Goal: Transaction & Acquisition: Book appointment/travel/reservation

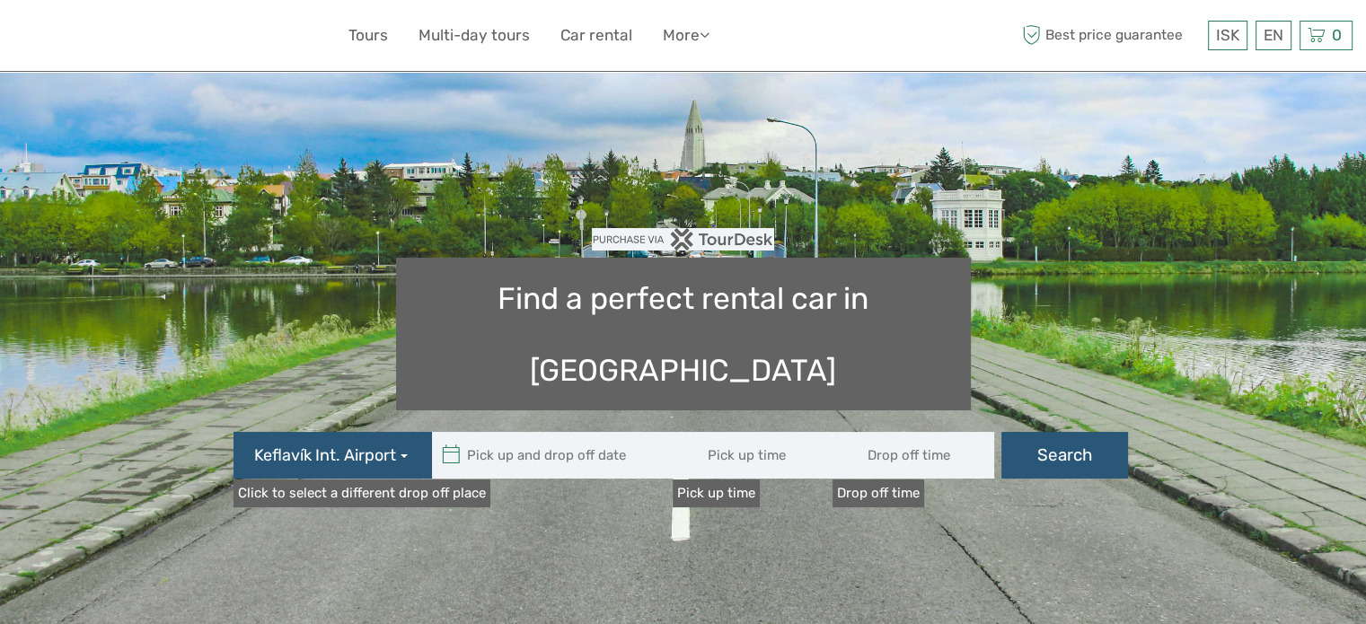
click at [560, 432] on input "text" at bounding box center [553, 455] width 242 height 47
type input "08:00"
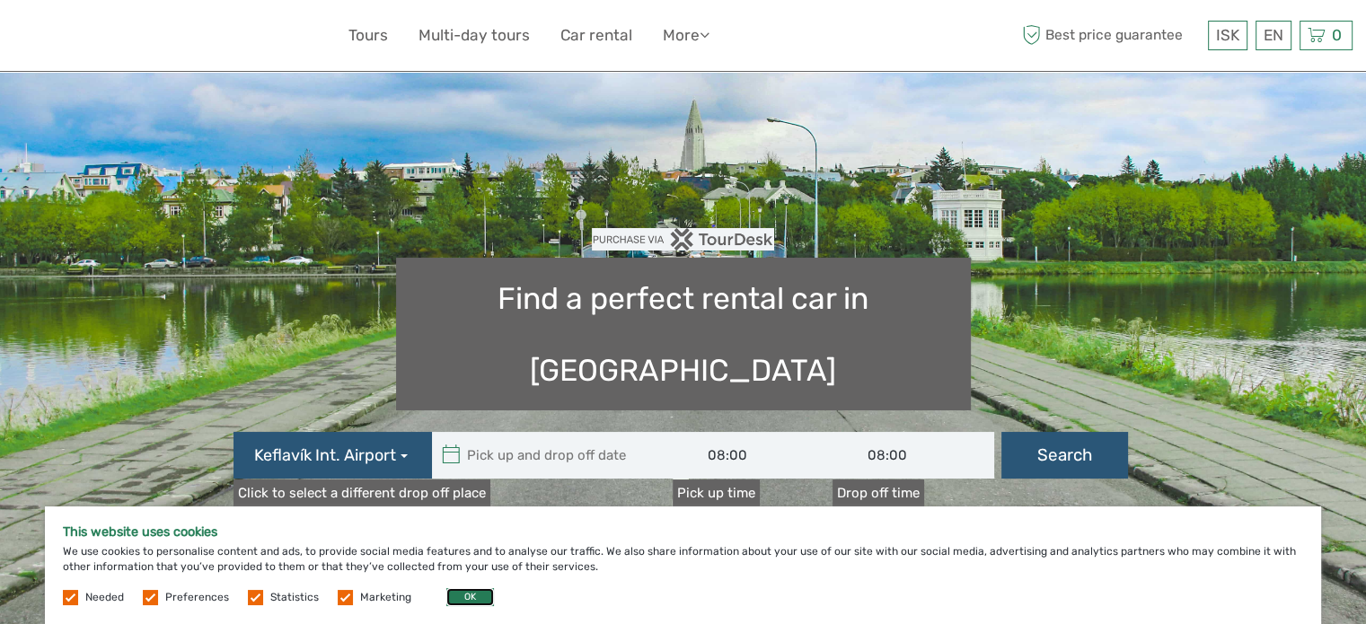
click at [461, 604] on button "OK" at bounding box center [470, 597] width 48 height 18
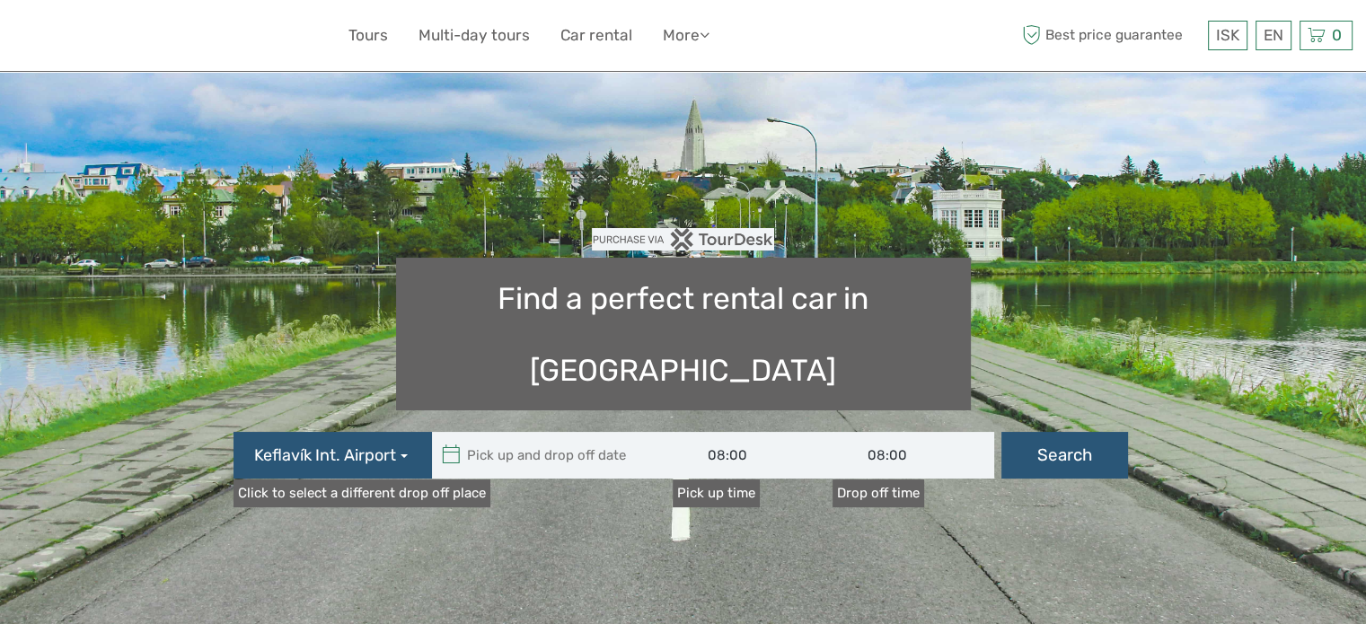
type input "[DATE]"
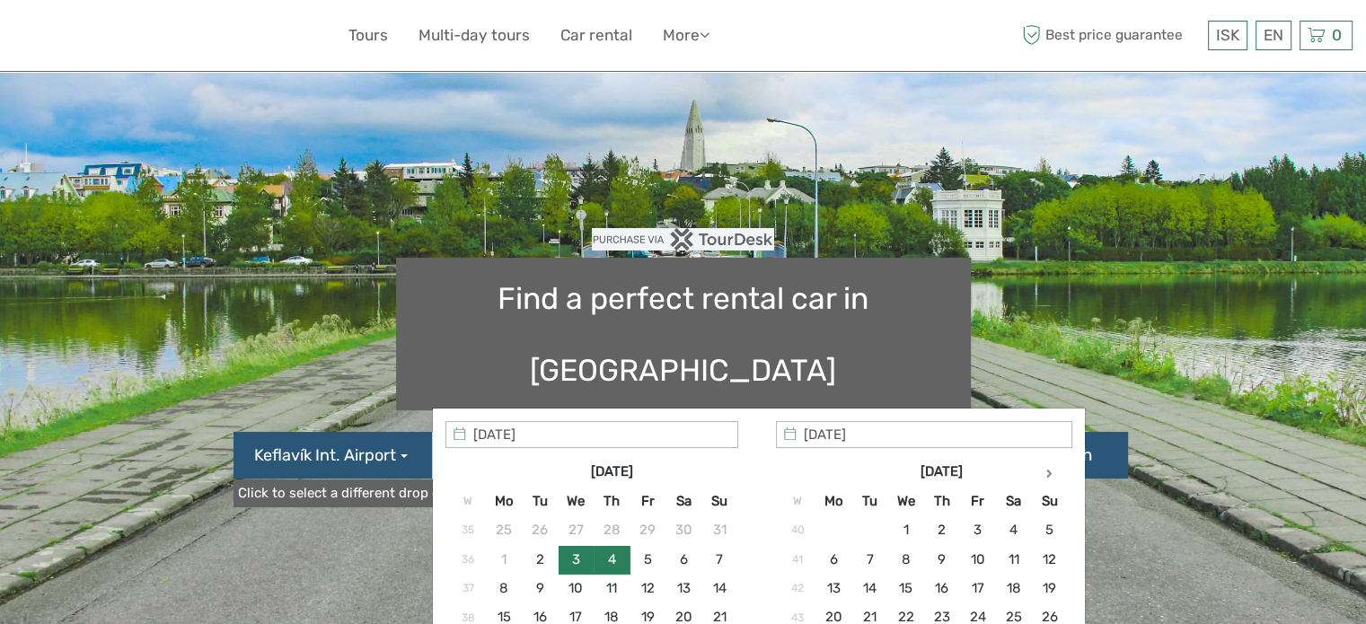
click at [553, 432] on input "text" at bounding box center [553, 455] width 242 height 47
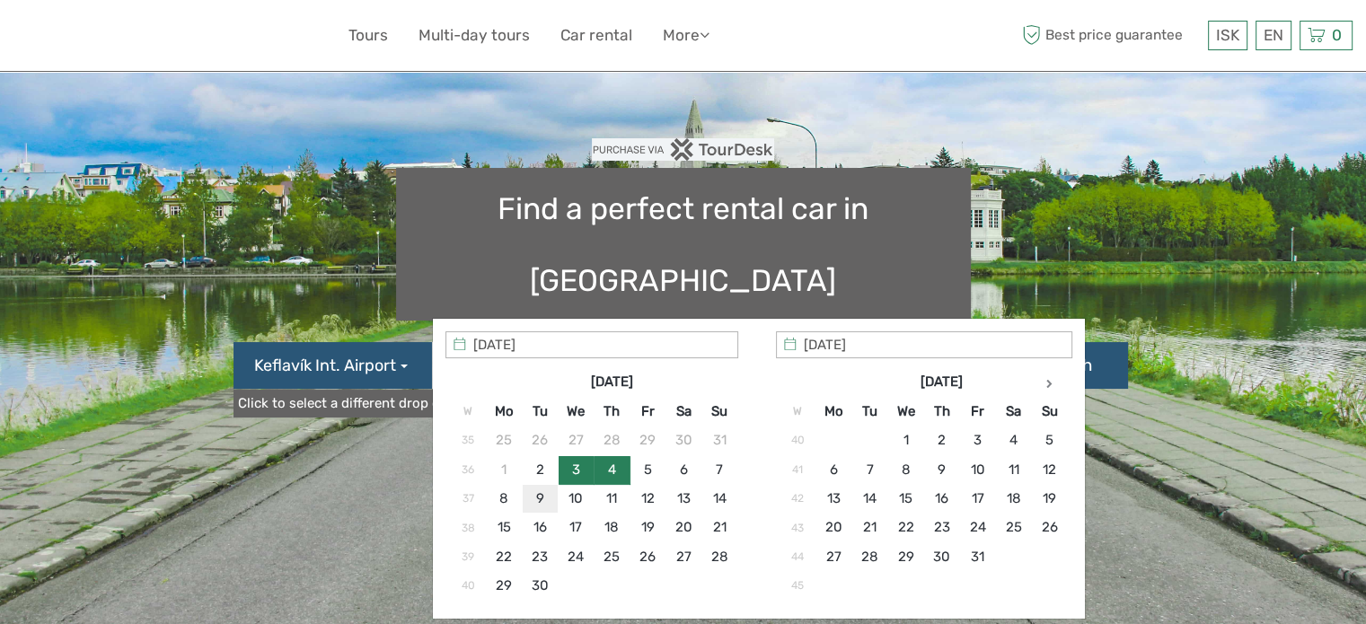
scroll to position [180, 0]
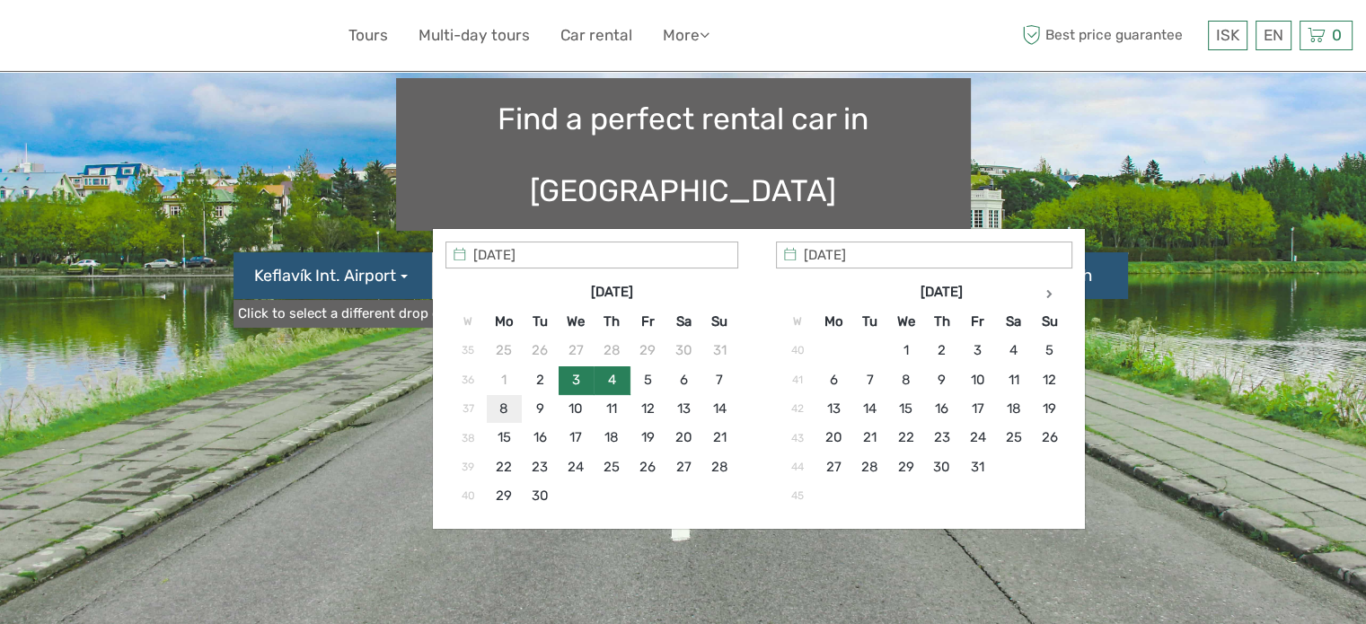
type input "[DATE]"
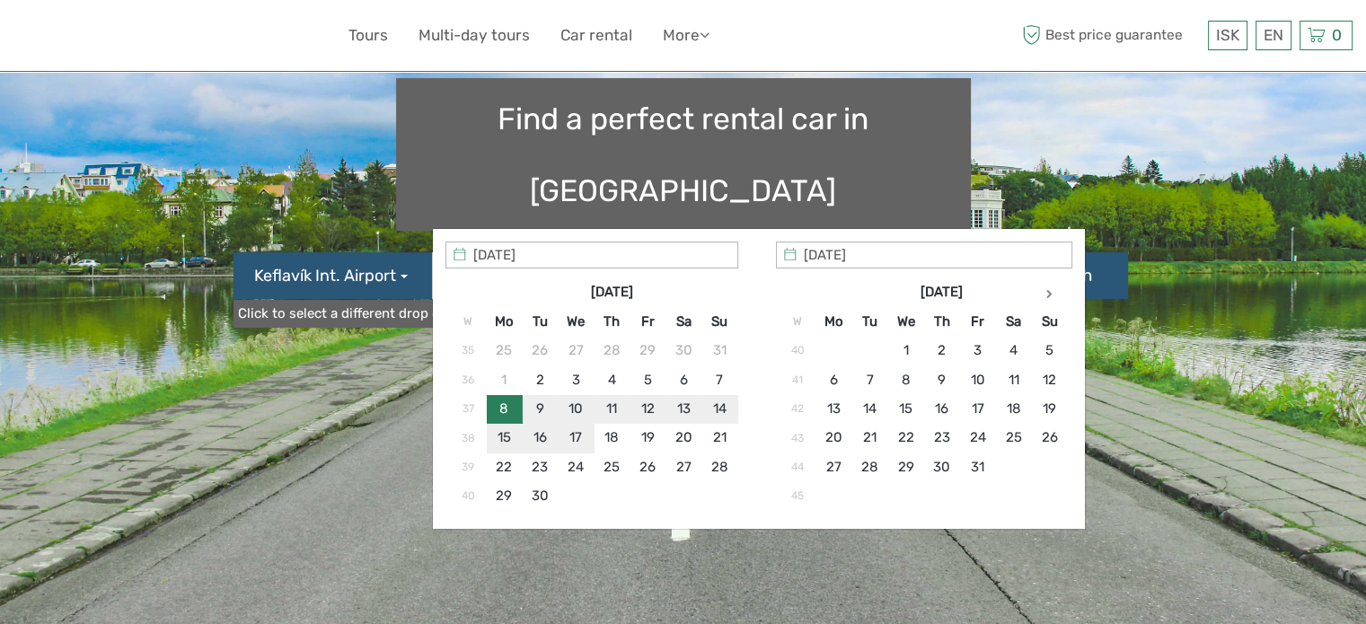
type input "[DATE]"
type input "[DATE] - [DATE]"
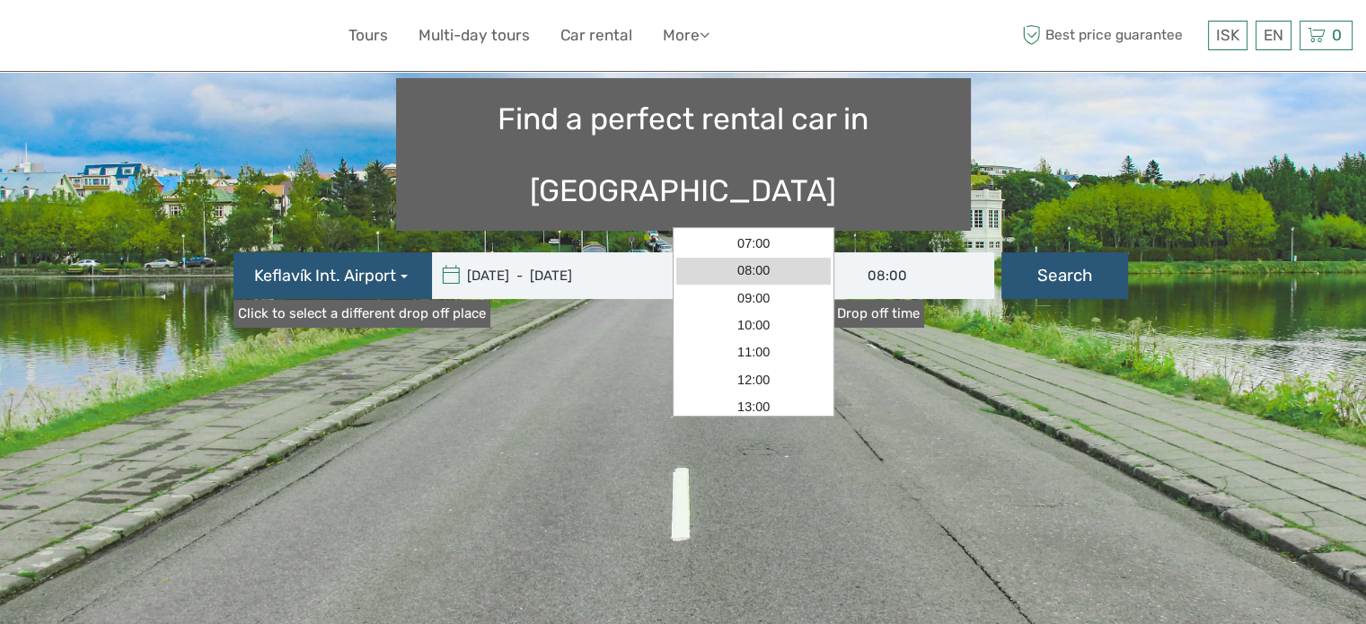
click at [747, 252] on input "08:00" at bounding box center [754, 275] width 162 height 47
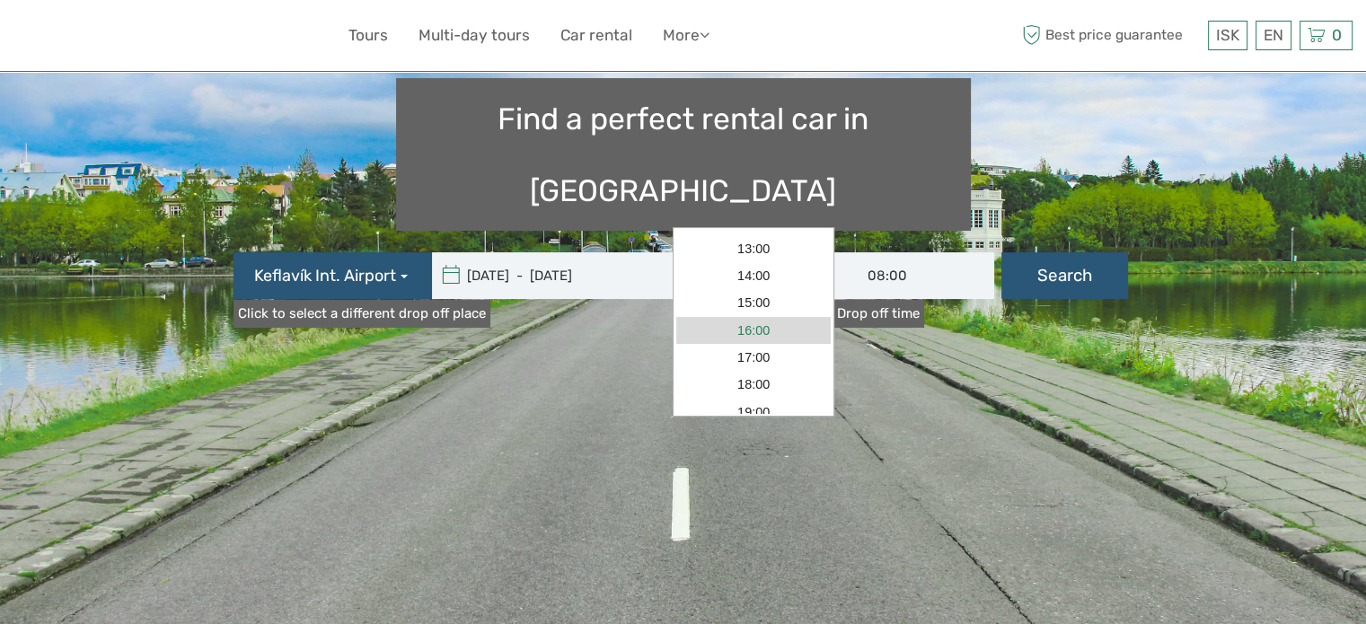
click at [751, 329] on link "16:00" at bounding box center [753, 330] width 154 height 27
type input "16:00"
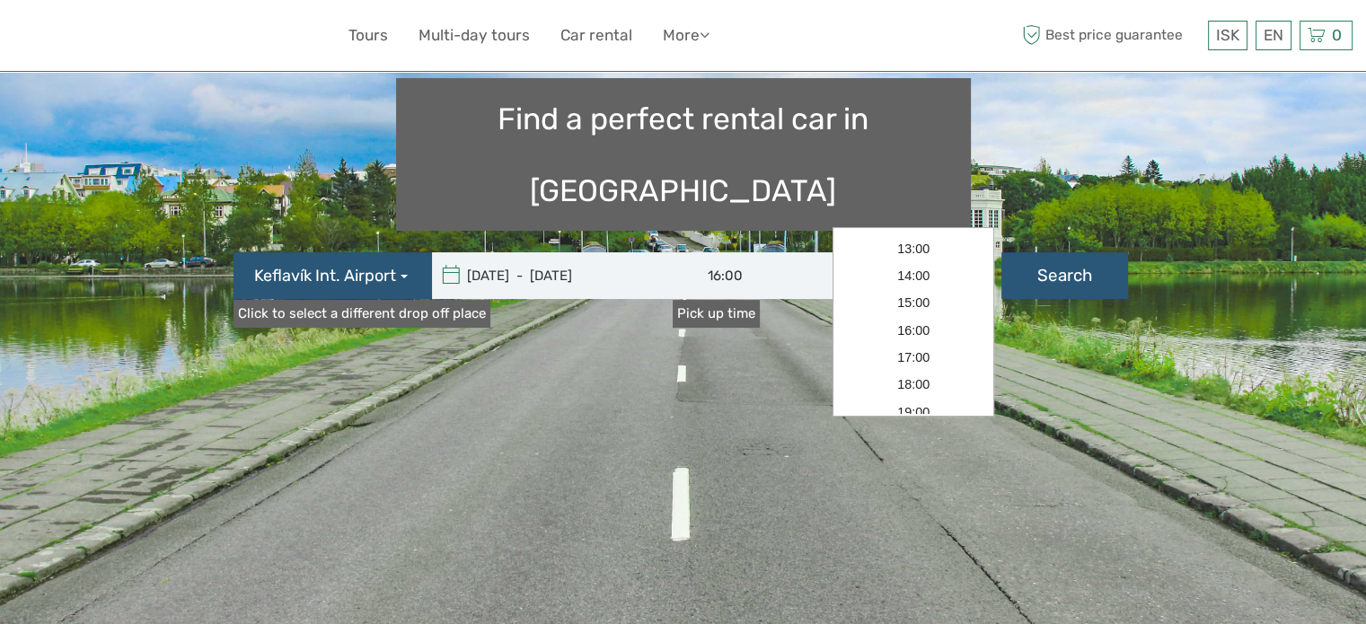
click at [910, 252] on input "08:00" at bounding box center [913, 275] width 162 height 47
click at [909, 302] on link "15:00" at bounding box center [913, 303] width 154 height 27
type input "15:00"
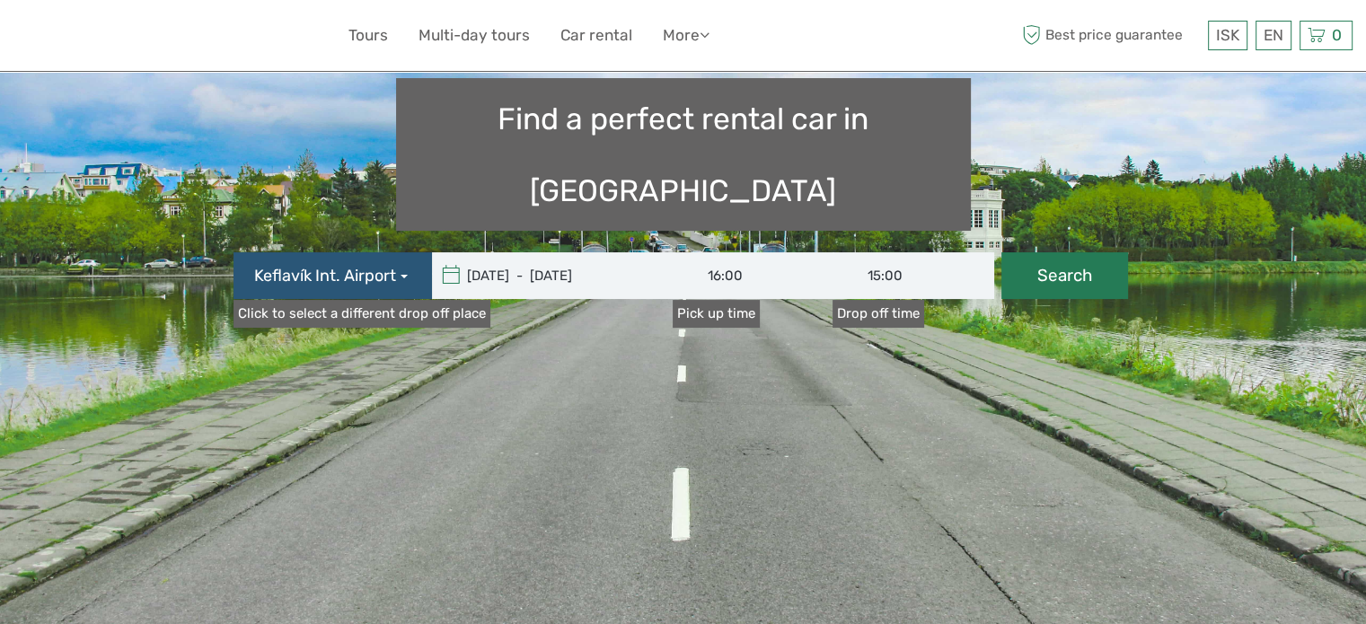
click at [1045, 252] on button "Search" at bounding box center [1064, 275] width 127 height 47
type input "[DATE] - [DATE]"
type input "16:00"
type input "15:00"
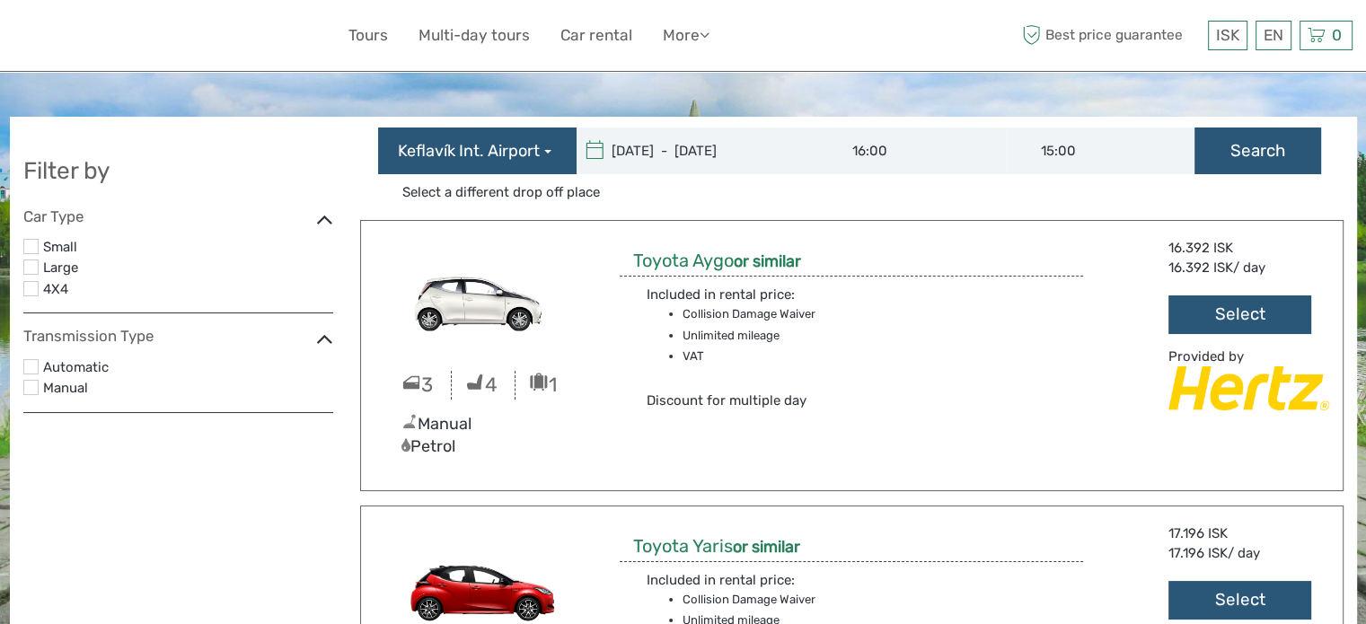
click at [29, 247] on label at bounding box center [30, 246] width 15 height 15
click at [0, 0] on input "checkbox" at bounding box center [0, 0] width 0 height 0
click at [31, 368] on label at bounding box center [30, 366] width 15 height 15
click at [0, 0] on input "checkbox" at bounding box center [0, 0] width 0 height 0
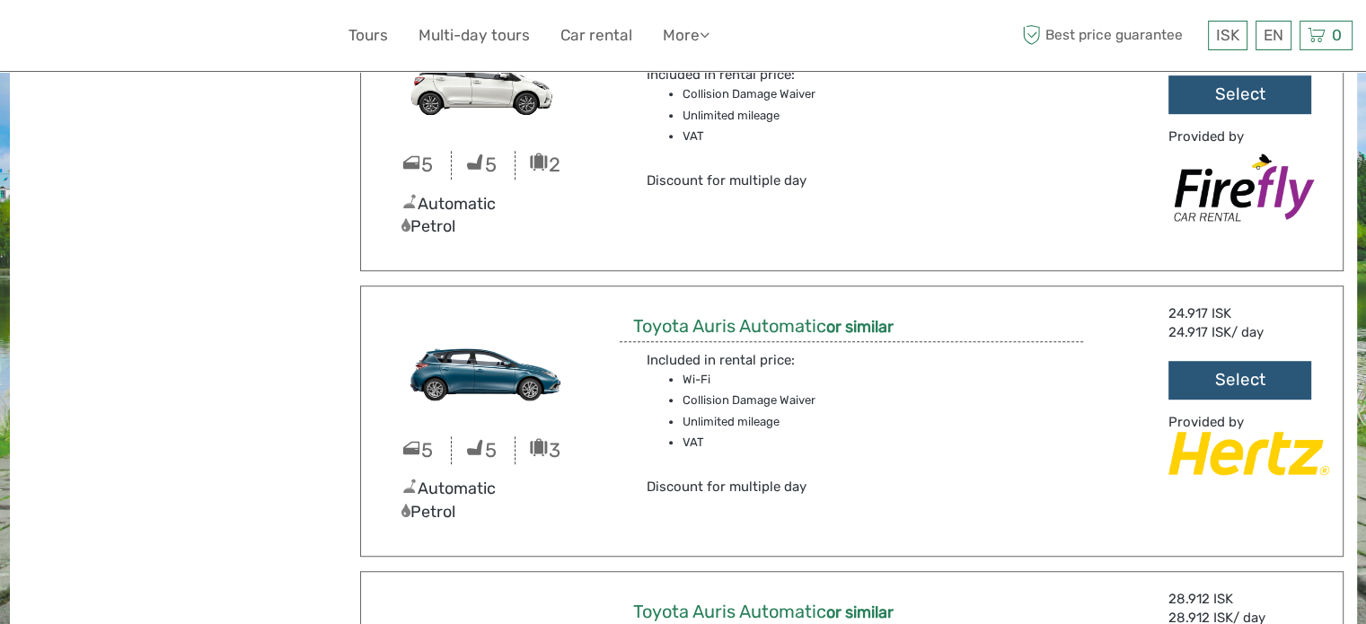
scroll to position [988, 0]
